Goal: Transaction & Acquisition: Purchase product/service

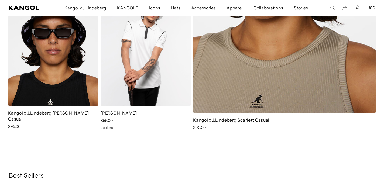
click at [144, 54] on img at bounding box center [146, 48] width 90 height 113
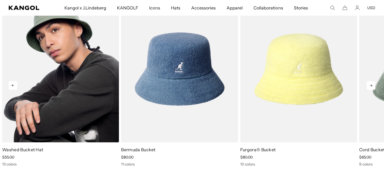
scroll to position [0, 111]
click at [62, 29] on img "1 of 10" at bounding box center [60, 69] width 117 height 147
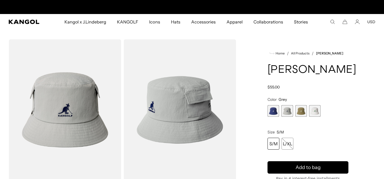
scroll to position [0, 111]
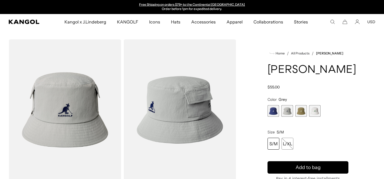
click at [299, 117] on span "3 of 4" at bounding box center [301, 111] width 12 height 12
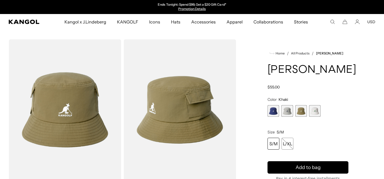
click at [289, 117] on span "2 of 4" at bounding box center [287, 111] width 12 height 12
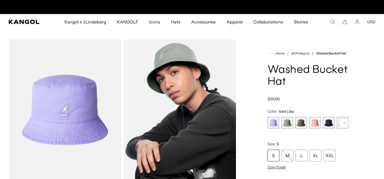
scroll to position [0, 111]
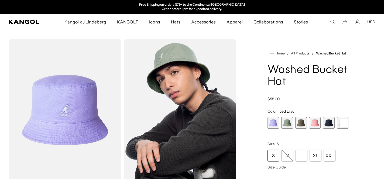
click at [273, 123] on span "1 of 13" at bounding box center [273, 123] width 12 height 12
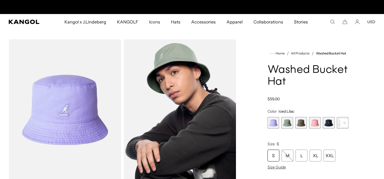
scroll to position [0, 0]
click at [288, 124] on span "2 of 13" at bounding box center [287, 123] width 12 height 12
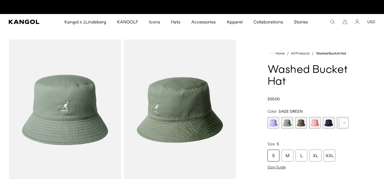
scroll to position [0, 111]
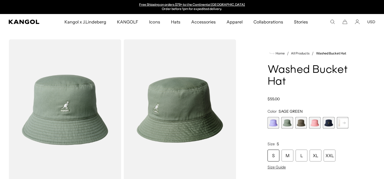
click at [303, 123] on span "3 of 13" at bounding box center [301, 123] width 12 height 12
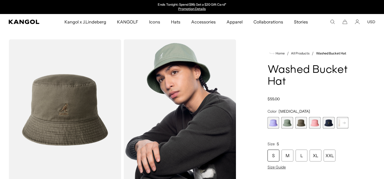
click at [314, 124] on span "4 of 13" at bounding box center [315, 123] width 12 height 12
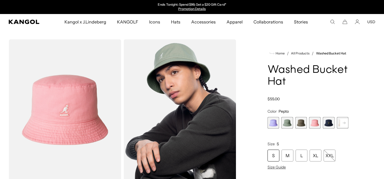
click at [329, 123] on span "5 of 13" at bounding box center [329, 123] width 12 height 12
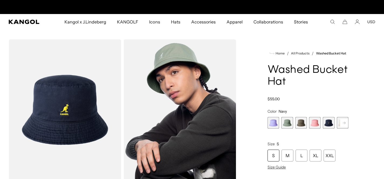
scroll to position [0, 111]
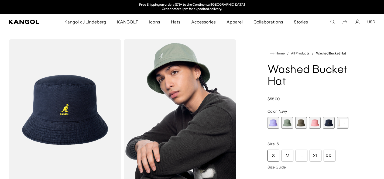
click at [342, 124] on rect at bounding box center [344, 123] width 8 height 8
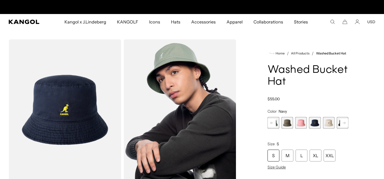
scroll to position [0, 0]
click at [329, 123] on span "6 of 13" at bounding box center [329, 123] width 12 height 12
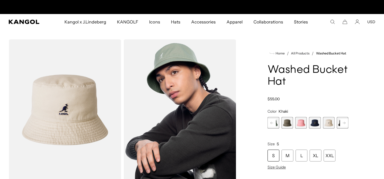
scroll to position [0, 111]
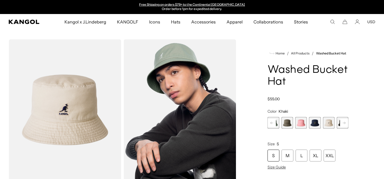
click at [344, 123] on icon at bounding box center [343, 123] width 3 height 2
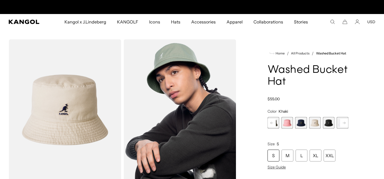
click at [330, 123] on span "7 of 13" at bounding box center [329, 123] width 12 height 12
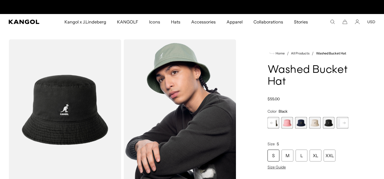
click at [343, 124] on rect at bounding box center [344, 123] width 8 height 8
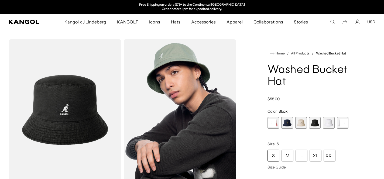
click at [343, 124] on rect at bounding box center [344, 123] width 8 height 8
click at [303, 123] on span "8 of 13" at bounding box center [301, 123] width 12 height 12
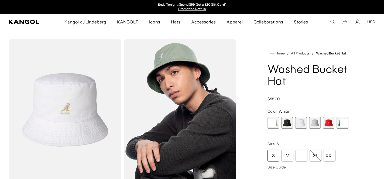
click at [313, 123] on span "9 of 13" at bounding box center [315, 123] width 12 height 12
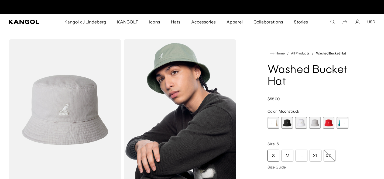
scroll to position [0, 111]
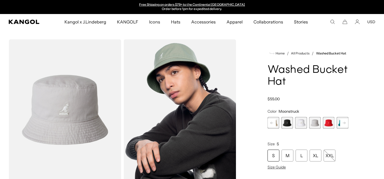
click at [346, 123] on rect at bounding box center [344, 123] width 8 height 8
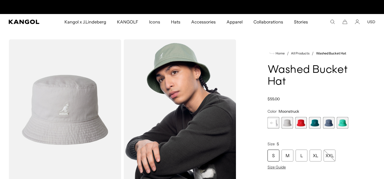
click at [346, 123] on div "Previous Next Iced Lilac Variant sold out or unavailable SAGE GREEN Variant sol…" at bounding box center [307, 123] width 81 height 12
click at [346, 123] on span "13 of 13" at bounding box center [343, 123] width 12 height 12
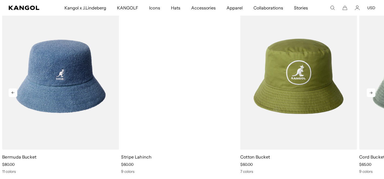
scroll to position [0, 111]
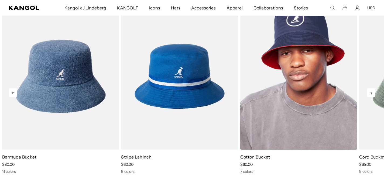
click at [280, 71] on img "3 of 5" at bounding box center [298, 76] width 117 height 147
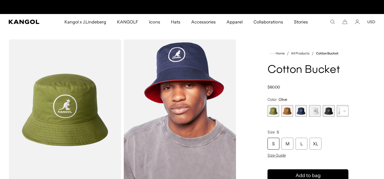
scroll to position [0, 111]
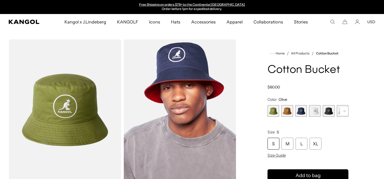
click at [274, 110] on span "1 of 7" at bounding box center [273, 111] width 12 height 12
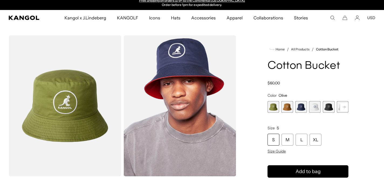
click at [285, 106] on span "2 of 7" at bounding box center [287, 107] width 12 height 12
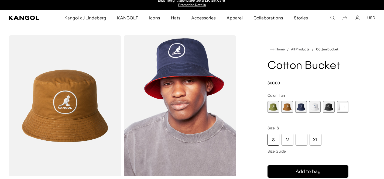
click at [299, 108] on span "3 of 7" at bounding box center [301, 107] width 12 height 12
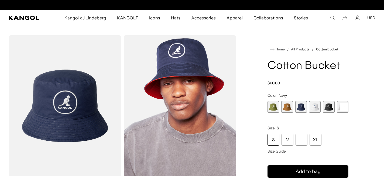
scroll to position [0, 111]
click at [316, 110] on span "4 of 7" at bounding box center [315, 107] width 12 height 12
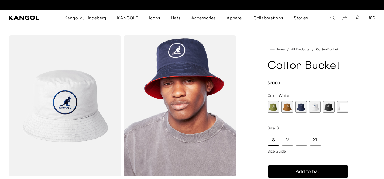
click at [327, 110] on span "5 of 7" at bounding box center [329, 107] width 12 height 12
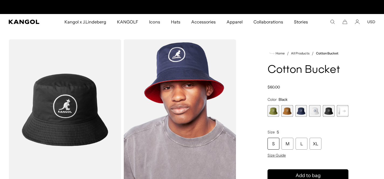
click at [343, 112] on rect at bounding box center [344, 111] width 8 height 8
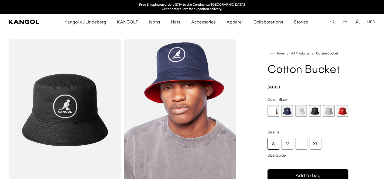
click at [343, 112] on span "7 of 7" at bounding box center [343, 111] width 12 height 12
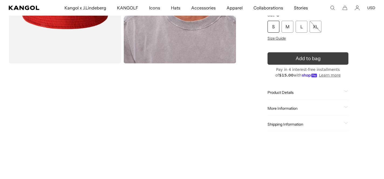
scroll to position [136, 0]
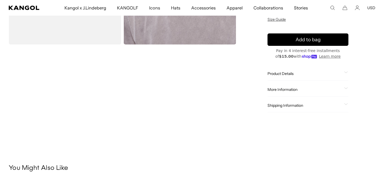
click at [346, 72] on icon at bounding box center [346, 72] width 4 height 2
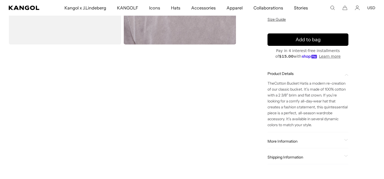
scroll to position [0, 0]
click at [347, 139] on icon at bounding box center [346, 140] width 4 height 2
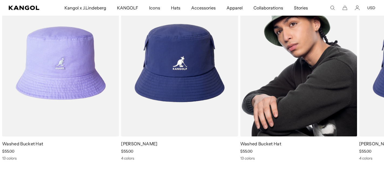
click at [268, 77] on img "1 of 2" at bounding box center [298, 63] width 117 height 147
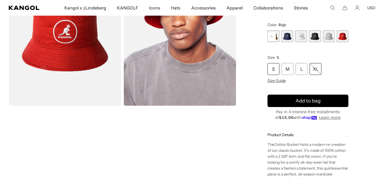
scroll to position [0, 111]
click at [300, 70] on div "L" at bounding box center [301, 69] width 12 height 12
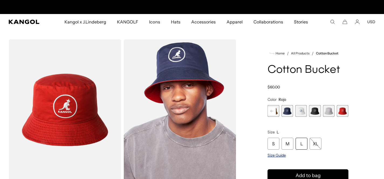
scroll to position [0, 111]
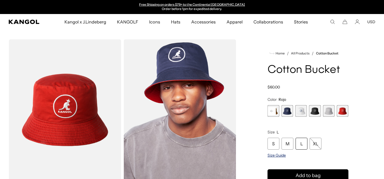
click at [281, 155] on span "Size Guide" at bounding box center [276, 155] width 18 height 5
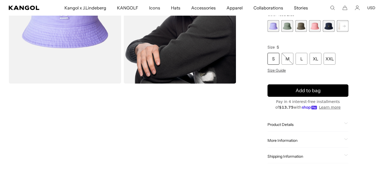
scroll to position [161, 0]
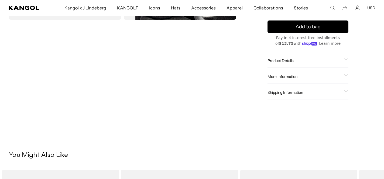
click at [285, 65] on div "Product Details The Washed Cotton Bucket is made using lightweight washed cotto…" at bounding box center [307, 61] width 81 height 14
click at [345, 60] on icon at bounding box center [346, 59] width 4 height 2
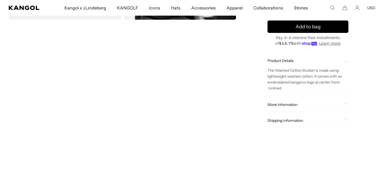
scroll to position [0, 111]
click at [345, 103] on icon at bounding box center [346, 103] width 4 height 2
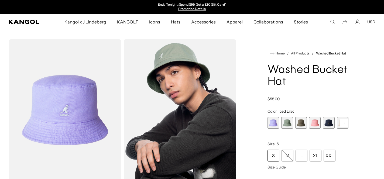
scroll to position [0, 0]
